Goal: Use online tool/utility: Utilize a website feature to perform a specific function

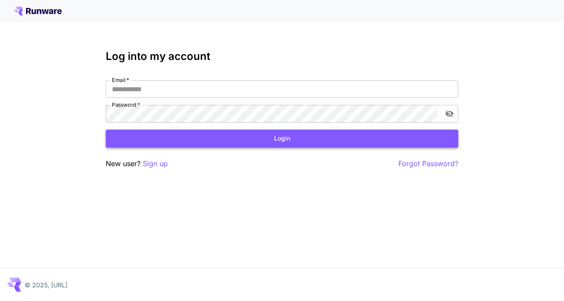
type input "**********"
click at [257, 141] on button "Login" at bounding box center [282, 138] width 352 height 18
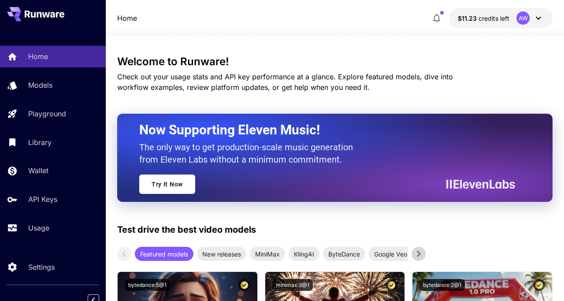
click at [324, 79] on span "Check out your usage stats and API key performance at a glance. Explore feature…" at bounding box center [285, 81] width 336 height 19
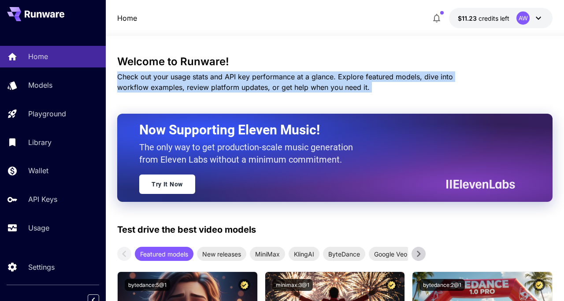
click at [336, 83] on p "Check out your usage stats and API key performance at a glance. Explore feature…" at bounding box center [300, 81] width 366 height 21
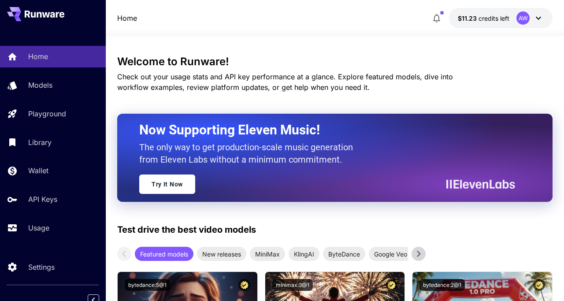
click at [193, 62] on h3 "Welcome to Runware!" at bounding box center [334, 61] width 435 height 12
click at [383, 78] on span "Check out your usage stats and API key performance at a glance. Explore feature…" at bounding box center [285, 81] width 336 height 19
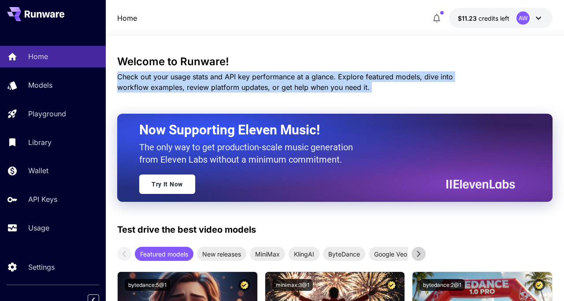
click at [383, 78] on span "Check out your usage stats and API key performance at a glance. Explore feature…" at bounding box center [285, 81] width 336 height 19
click at [363, 89] on p "Check out your usage stats and API key performance at a glance. Explore feature…" at bounding box center [300, 81] width 366 height 21
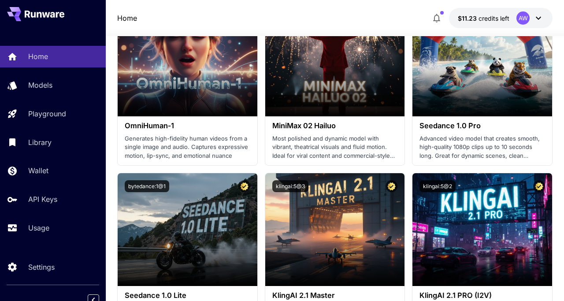
scroll to position [32, 0]
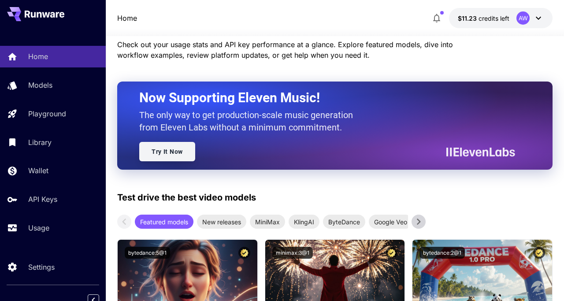
click at [189, 149] on link "Try It Now" at bounding box center [167, 151] width 56 height 19
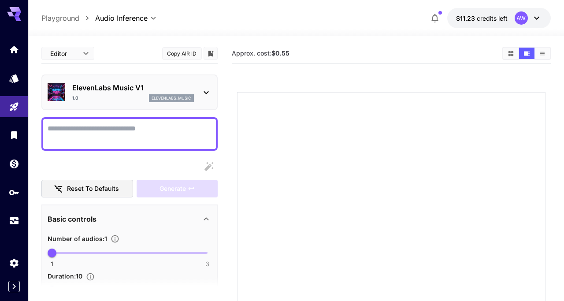
click at [165, 131] on textarea "Display cost in response" at bounding box center [130, 133] width 164 height 21
